Goal: Task Accomplishment & Management: Use online tool/utility

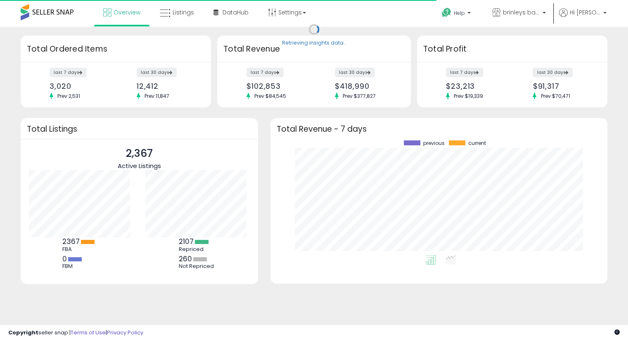
scroll to position [114, 321]
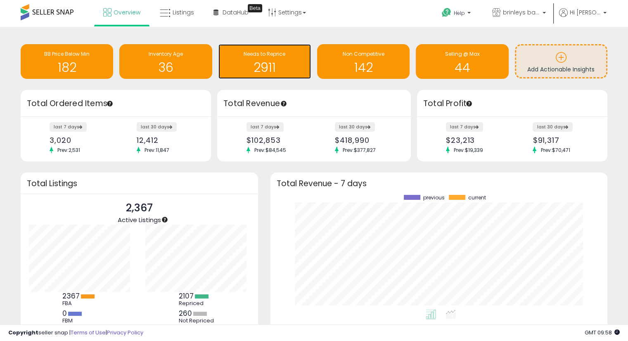
click at [250, 65] on h1 "2911" at bounding box center [265, 68] width 84 height 14
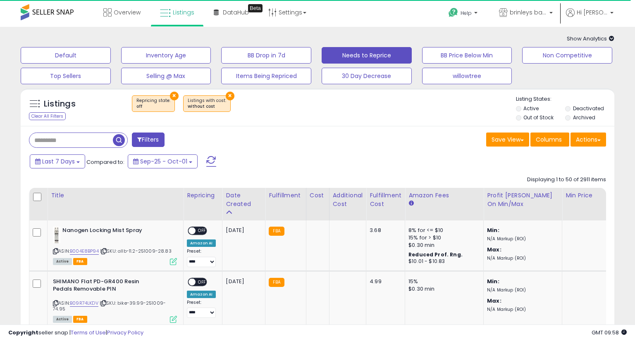
select select "**"
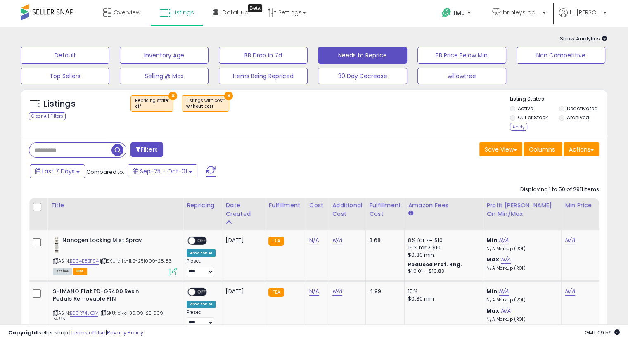
click at [564, 111] on li "Deactivated" at bounding box center [583, 109] width 48 height 9
click at [519, 128] on div "Apply" at bounding box center [518, 127] width 17 height 8
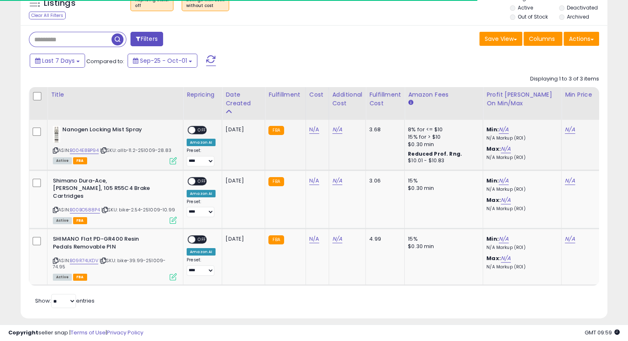
scroll to position [107, 0]
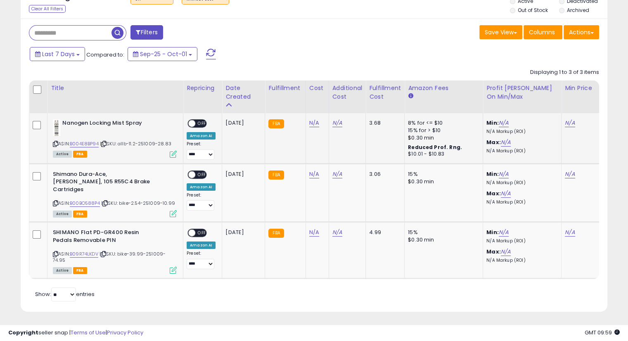
click at [106, 145] on icon at bounding box center [103, 144] width 5 height 5
click at [106, 144] on icon at bounding box center [103, 144] width 5 height 5
click at [108, 201] on icon at bounding box center [104, 203] width 5 height 5
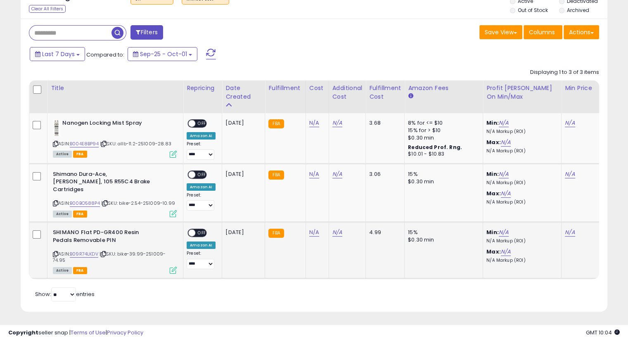
scroll to position [0, 0]
